Goal: Check status

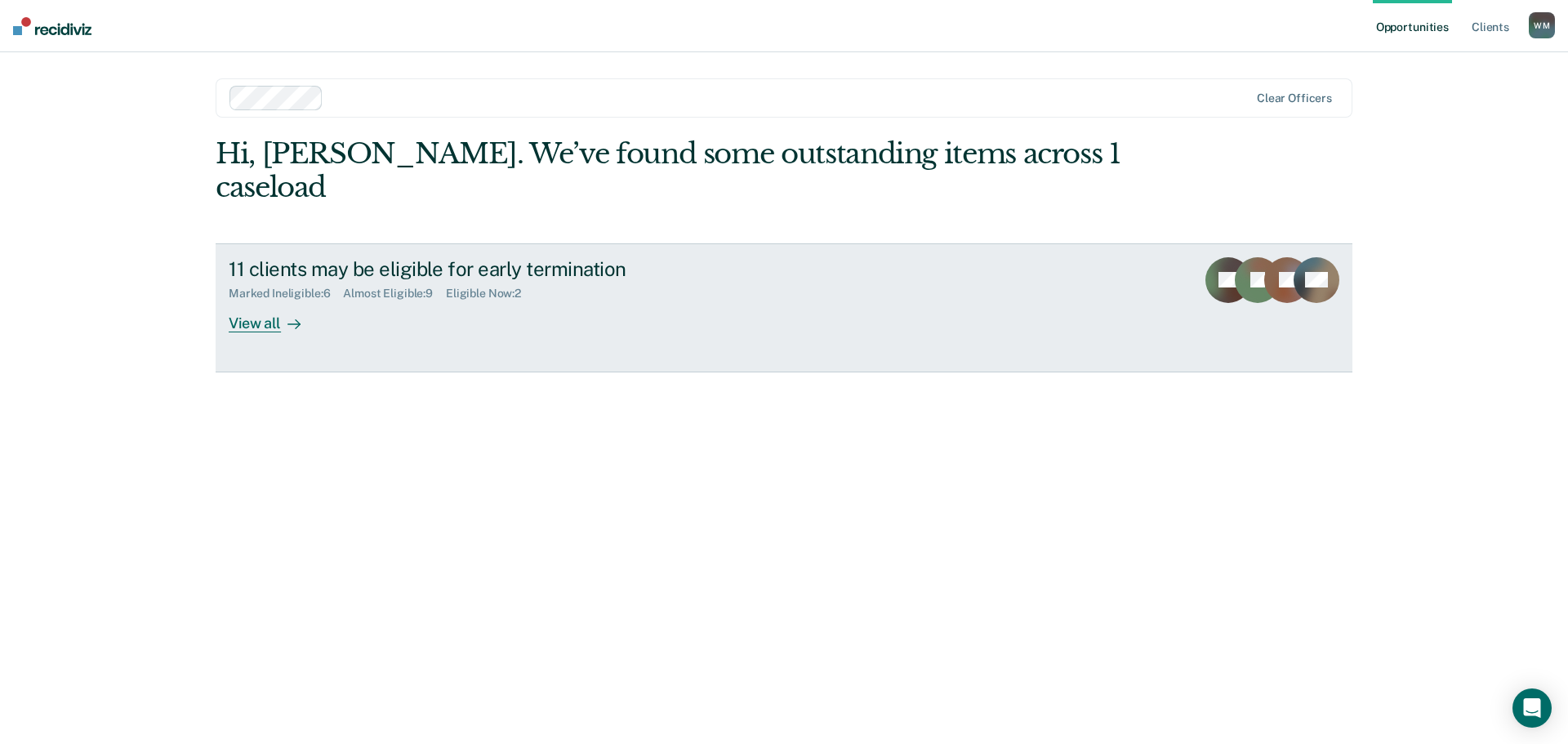
click at [277, 301] on div "View all" at bounding box center [274, 317] width 91 height 32
